Goal: Find specific page/section: Find specific page/section

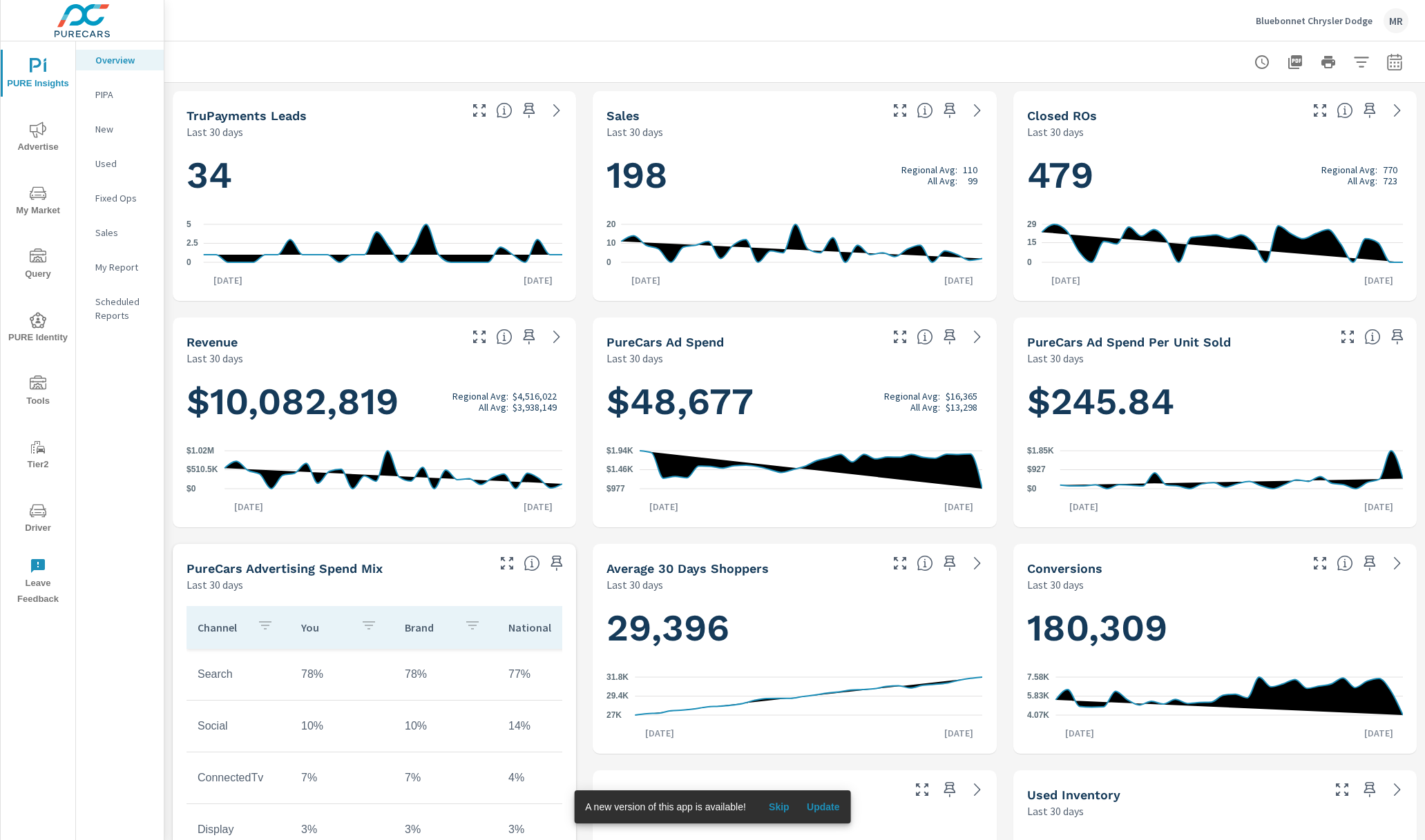
click at [782, 809] on span "Skip" at bounding box center [779, 807] width 33 height 12
click at [32, 319] on icon "nav menu" at bounding box center [38, 319] width 17 height 16
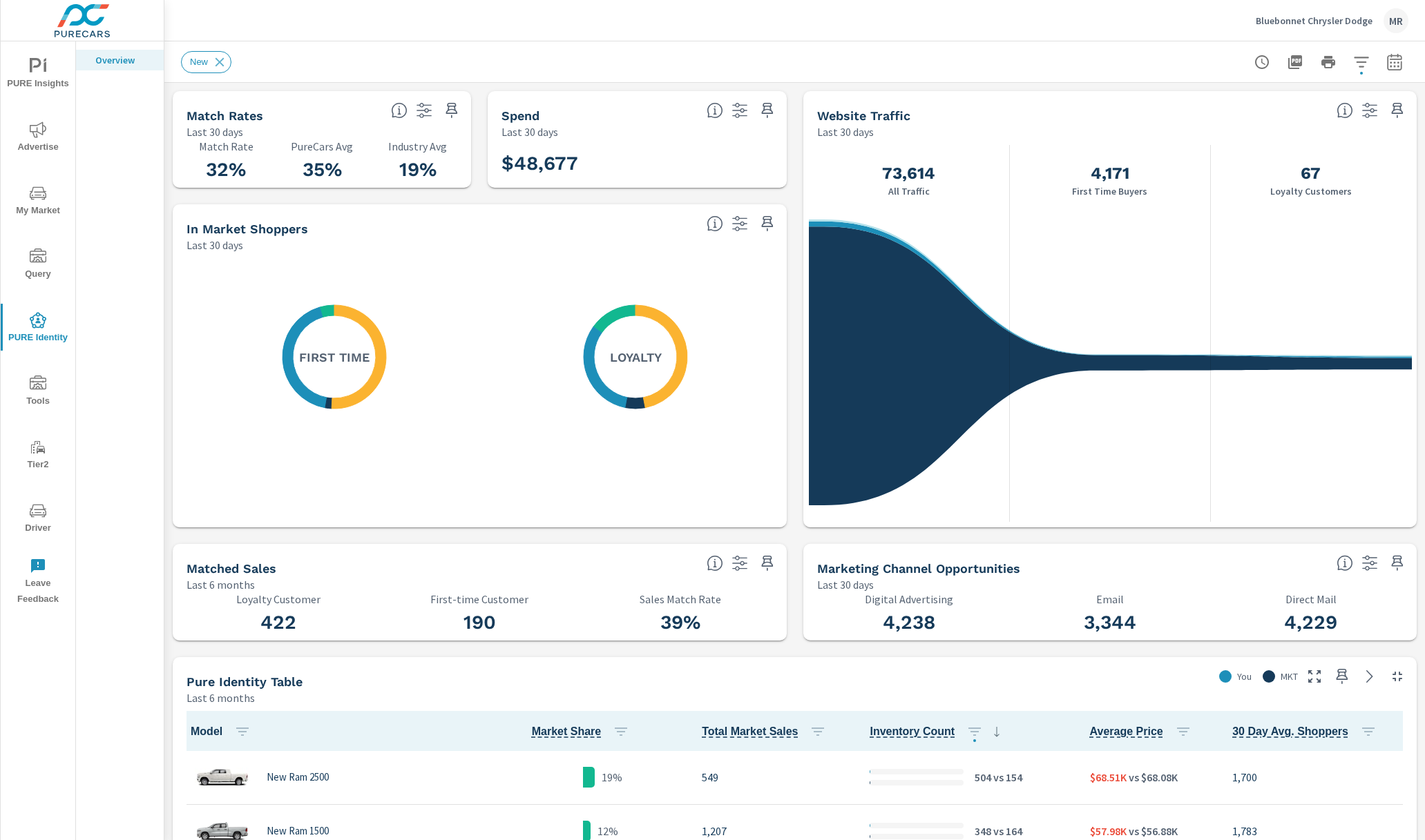
scroll to position [162, 0]
